Goal: Information Seeking & Learning: Find specific fact

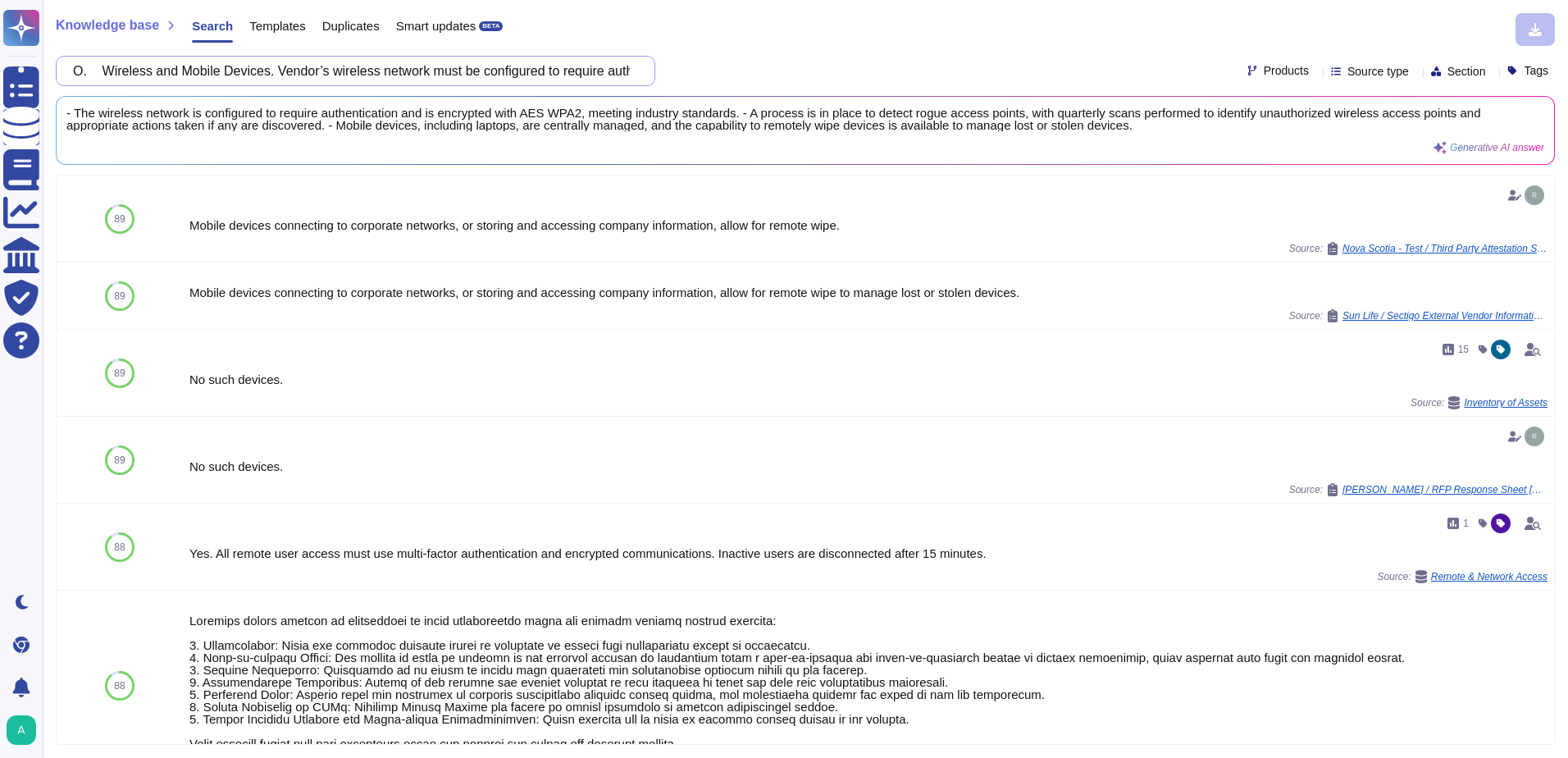
click at [272, 68] on input "O. Wireless and Mobile Devices. Vendor’s wireless network must be configured to…" at bounding box center [352, 71] width 574 height 29
paste input "vulnerability/responsible disclosure program"
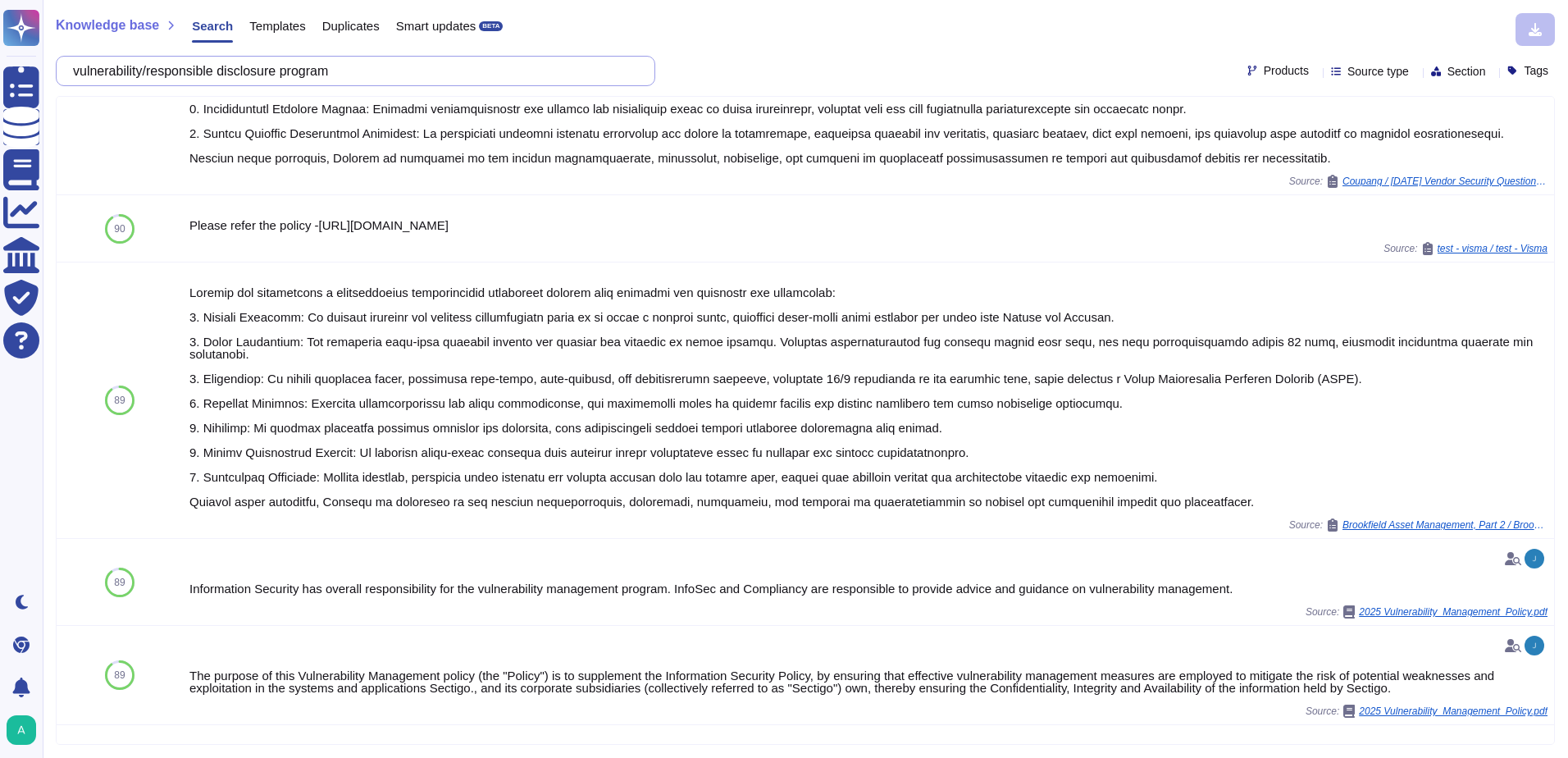
scroll to position [492, 0]
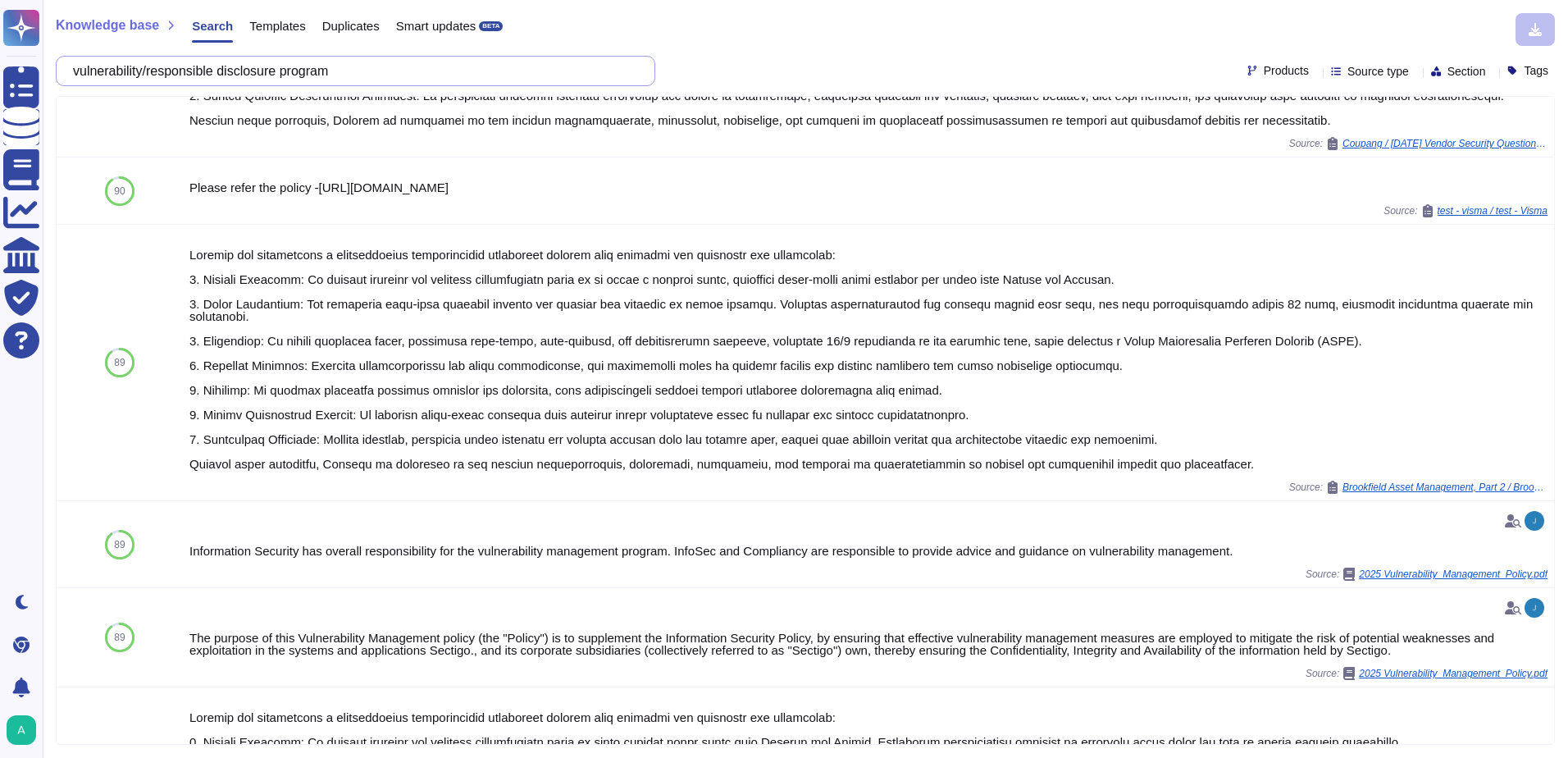
click at [275, 62] on input "vulnerability/responsible disclosure program" at bounding box center [352, 71] width 574 height 29
click at [275, 61] on input "vulnerability/responsible disclosure program" at bounding box center [352, 71] width 574 height 29
paste input "Cross-Site Scripting"
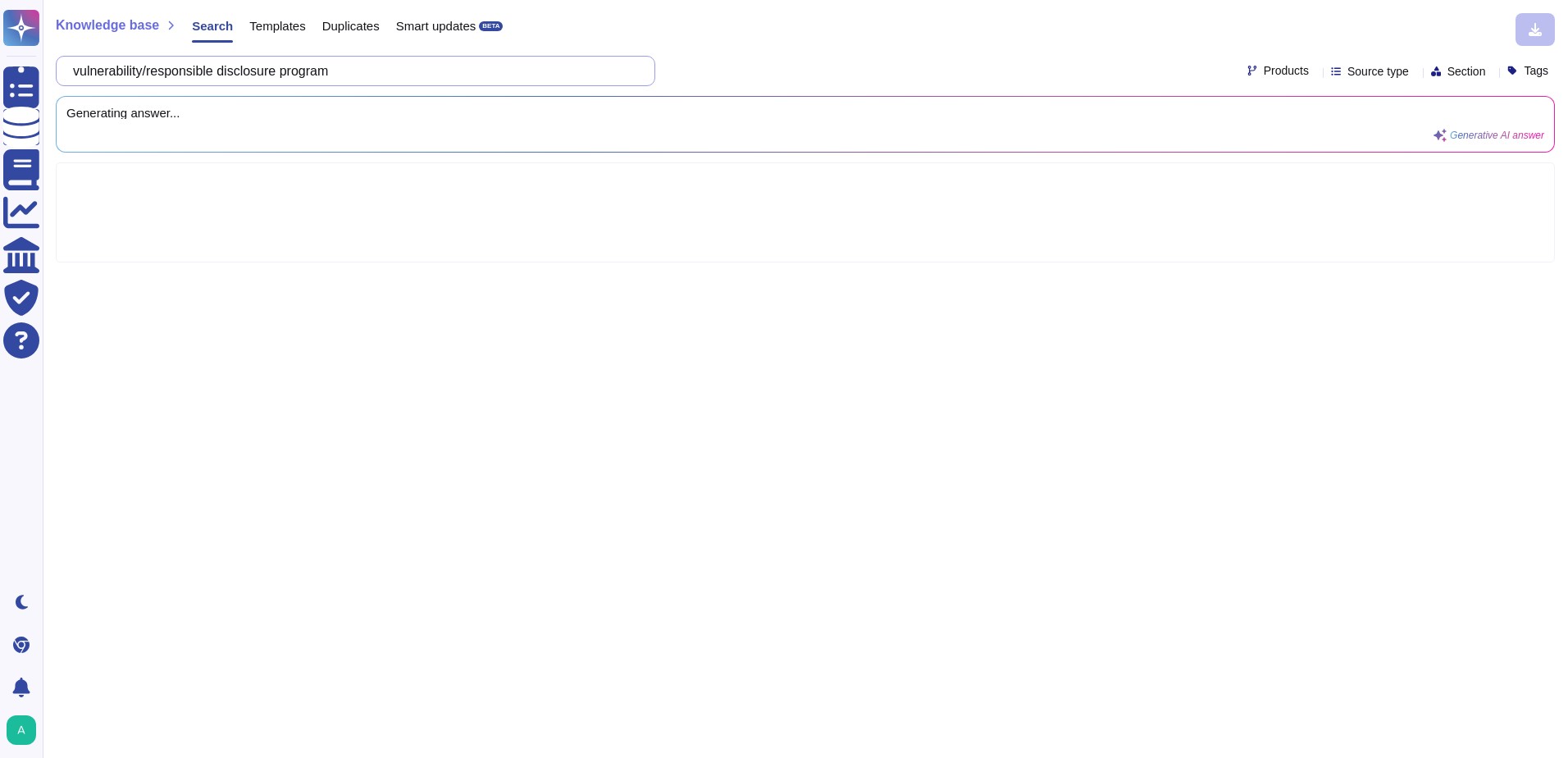
scroll to position [0, 0]
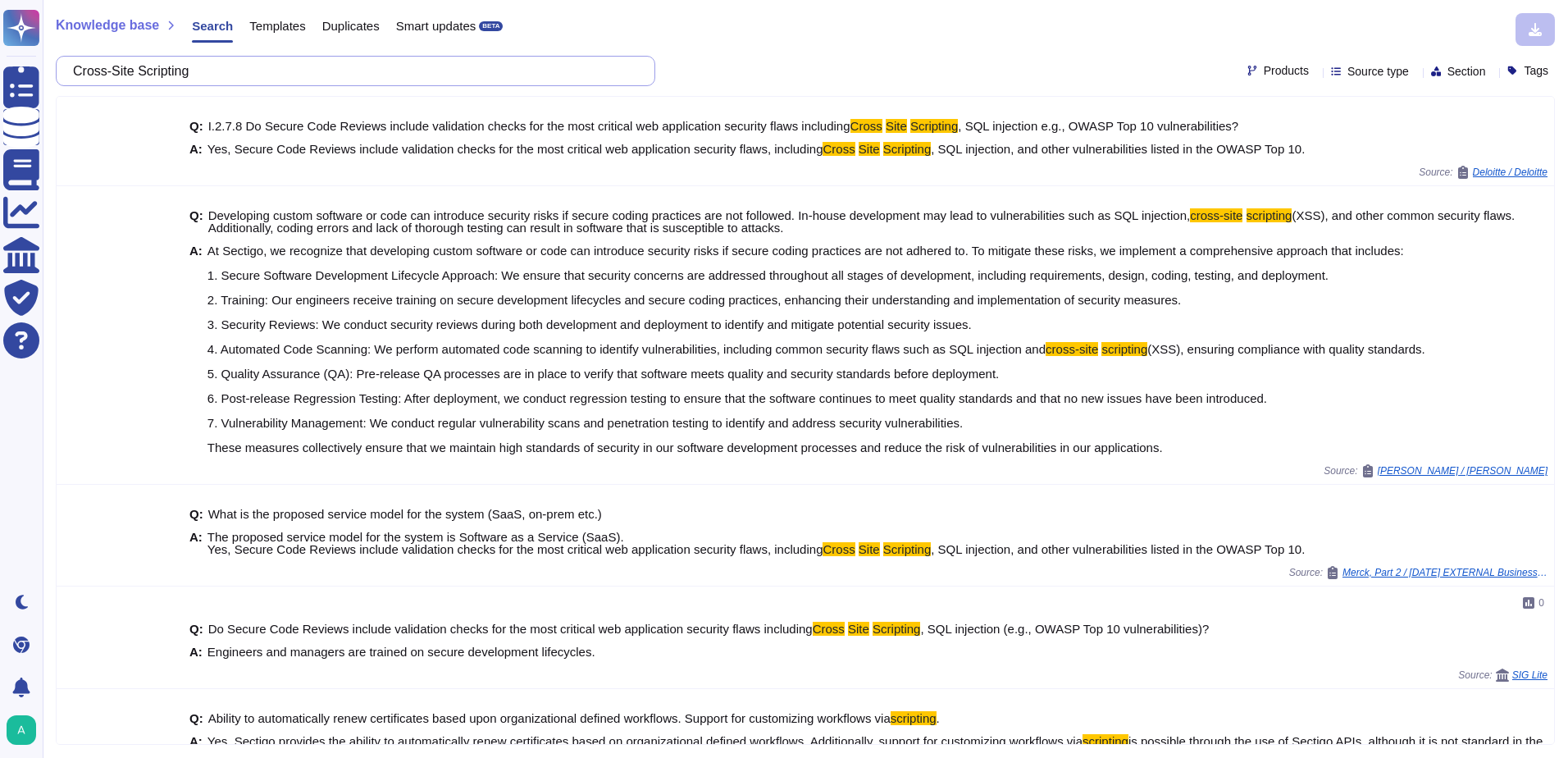
click at [351, 69] on input "Cross-Site Scripting" at bounding box center [352, 71] width 574 height 29
paste input "SQL Injection"
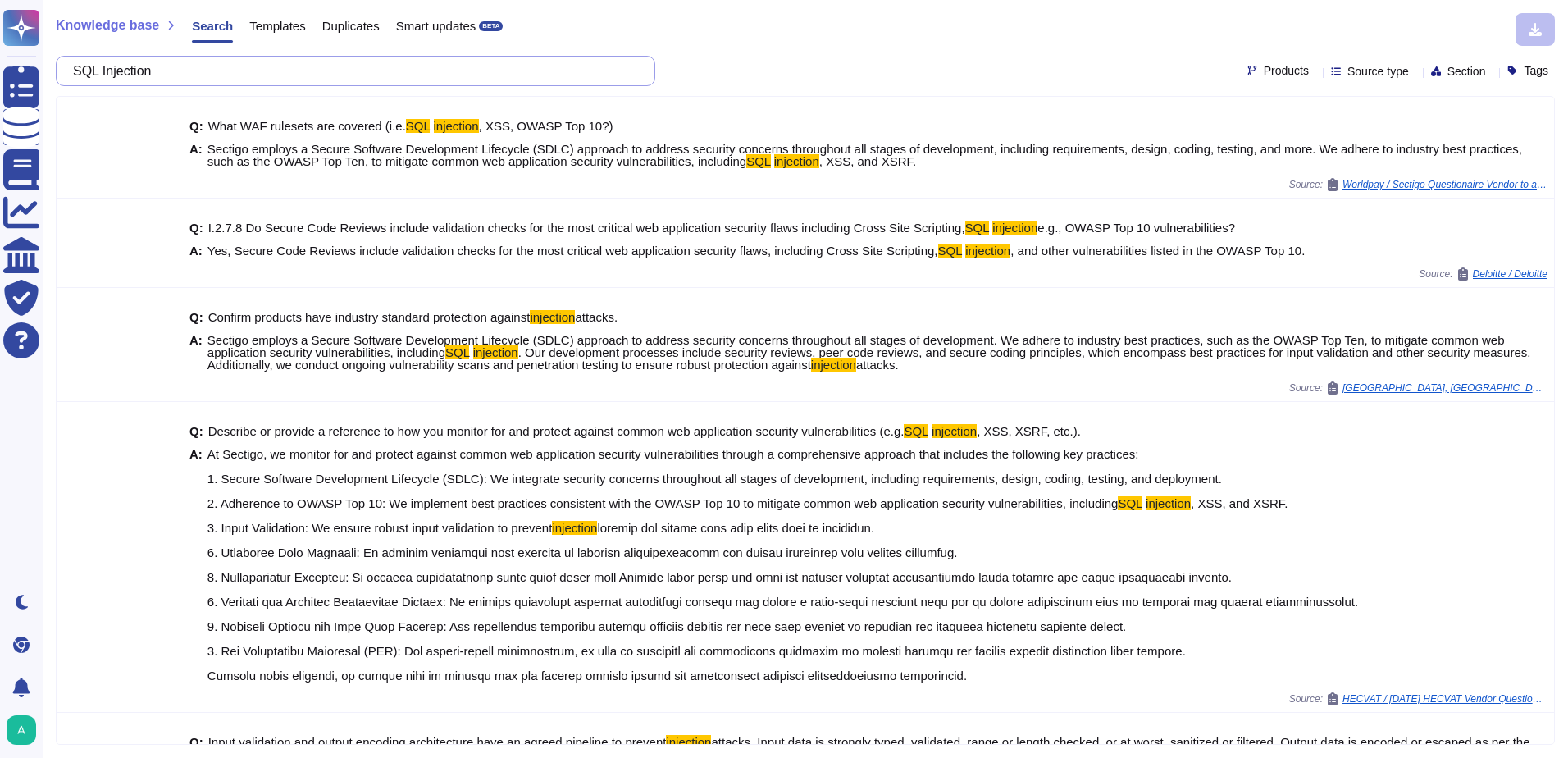
click at [231, 73] on input "SQL Injection" at bounding box center [352, 71] width 574 height 29
click at [231, 72] on input "SQL Injection" at bounding box center [352, 71] width 574 height 29
click at [230, 72] on input "SQL Injection" at bounding box center [352, 71] width 574 height 29
paste input "Cross-Site Request Forgery (CSRF)"
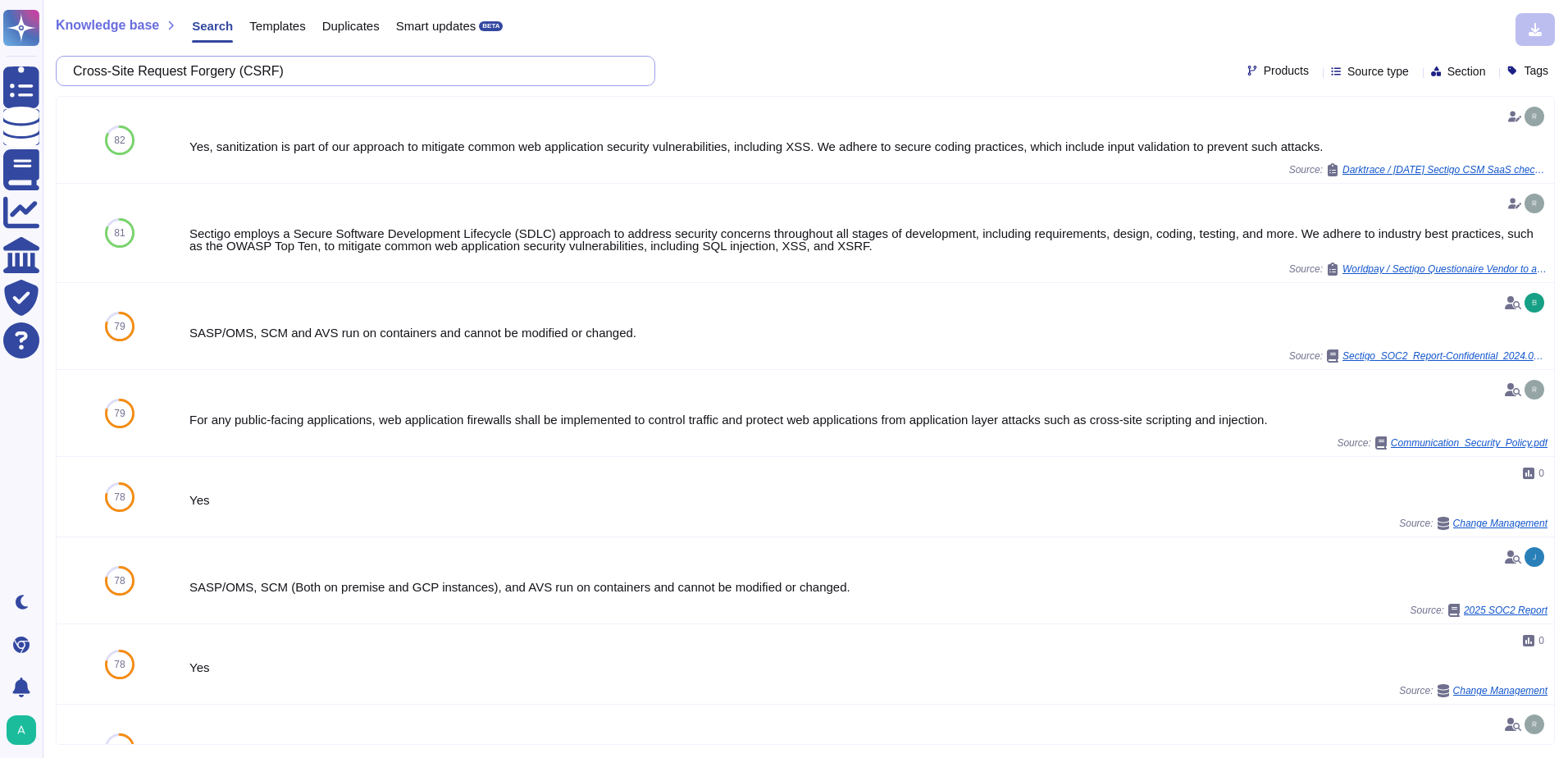
click at [239, 82] on input "Cross-Site Request Forgery (CSRF)" at bounding box center [352, 71] width 574 height 29
paste input "Denial of Service (DoS"
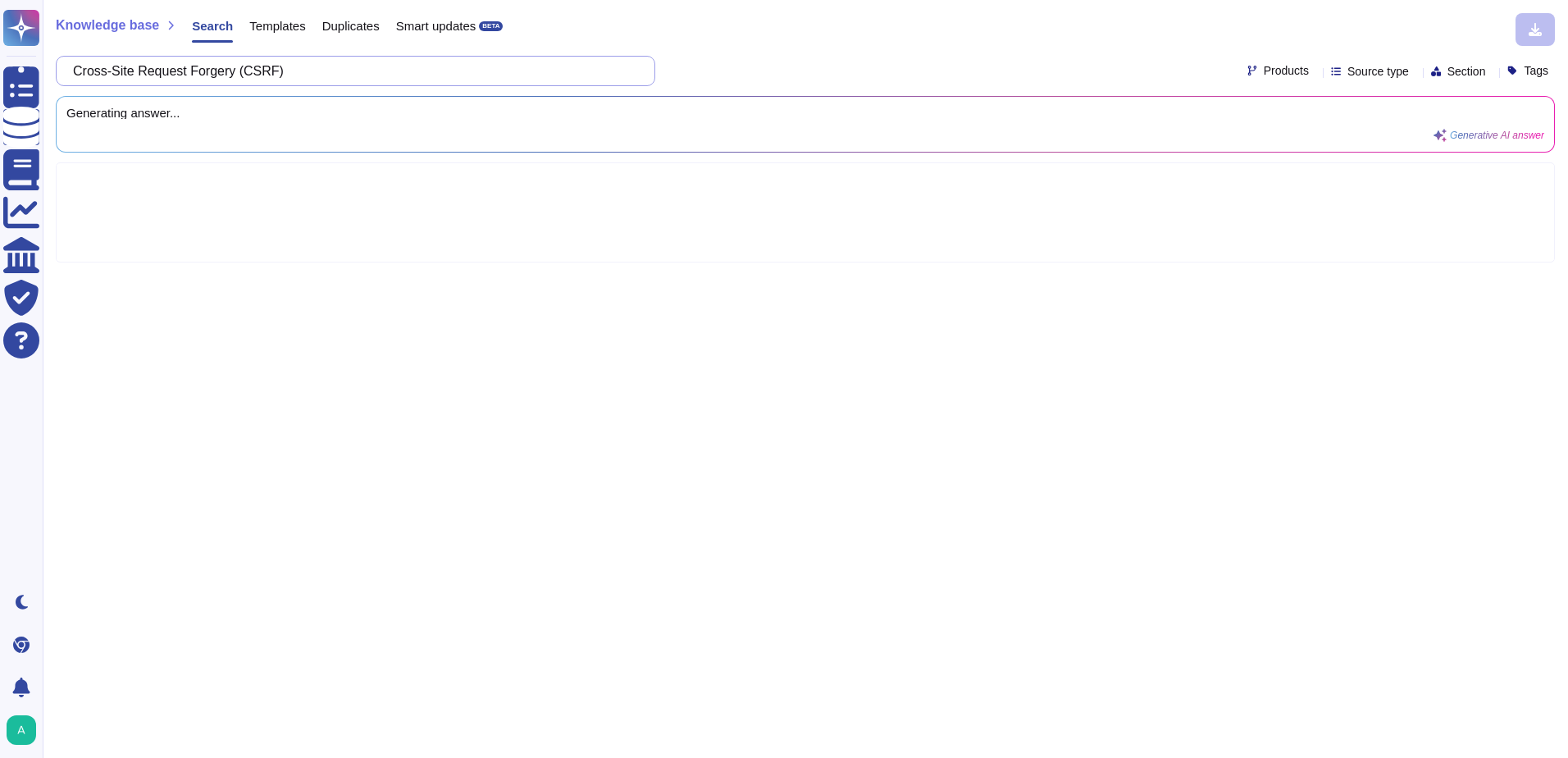
type input "Denial of Service (DoS)"
